Goal: Check status

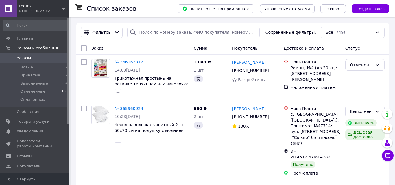
click at [34, 6] on span "LeoTex" at bounding box center [40, 5] width 43 height 5
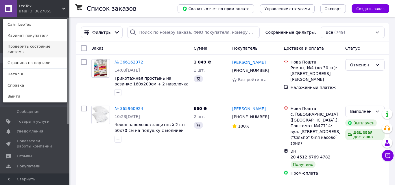
click at [28, 46] on link "Проверить состояние системы" at bounding box center [35, 49] width 64 height 16
